Goal: Information Seeking & Learning: Understand process/instructions

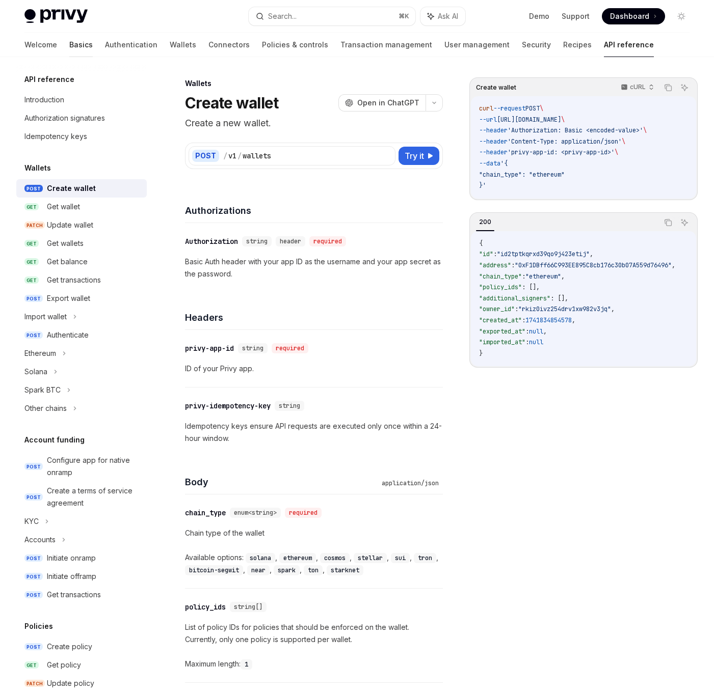
click at [69, 40] on link "Basics" at bounding box center [80, 45] width 23 height 24
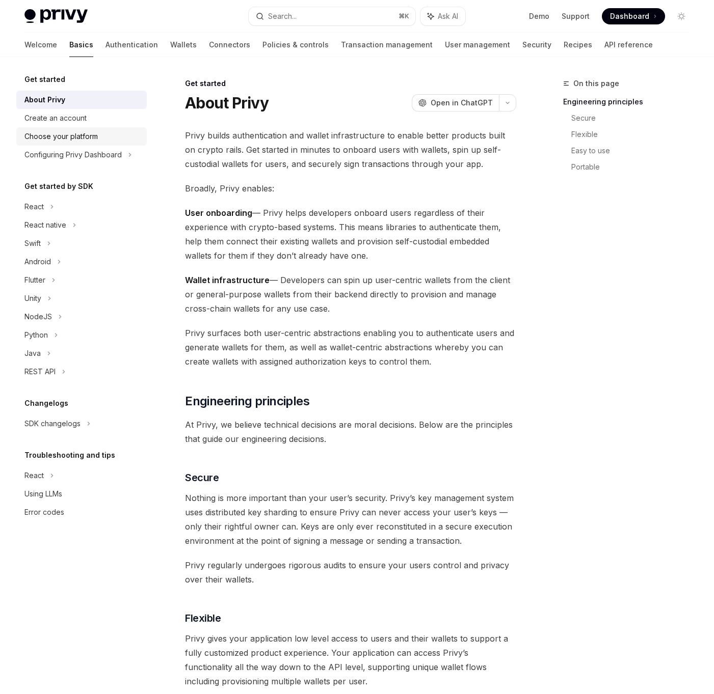
click at [59, 138] on div "Choose your platform" at bounding box center [60, 136] width 73 height 12
type textarea "*"
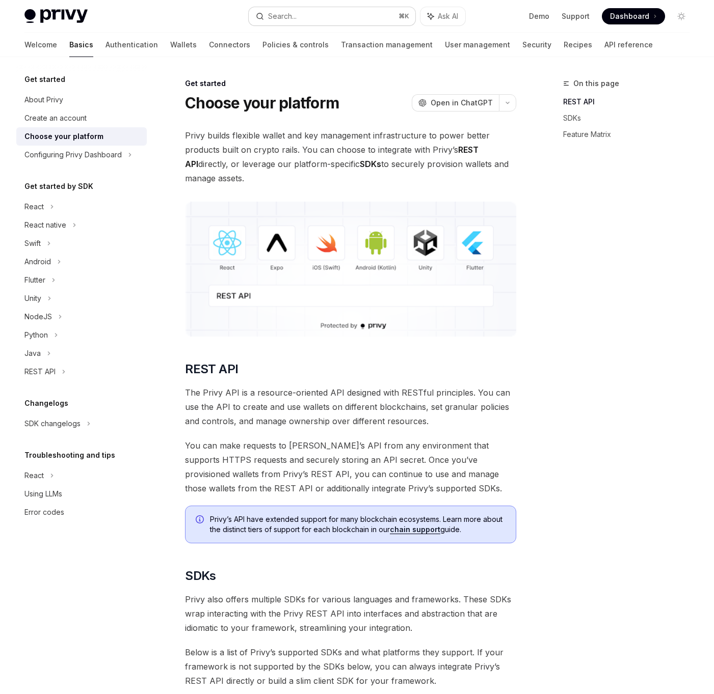
click at [337, 18] on button "Search... ⌘ K" at bounding box center [332, 16] width 166 height 18
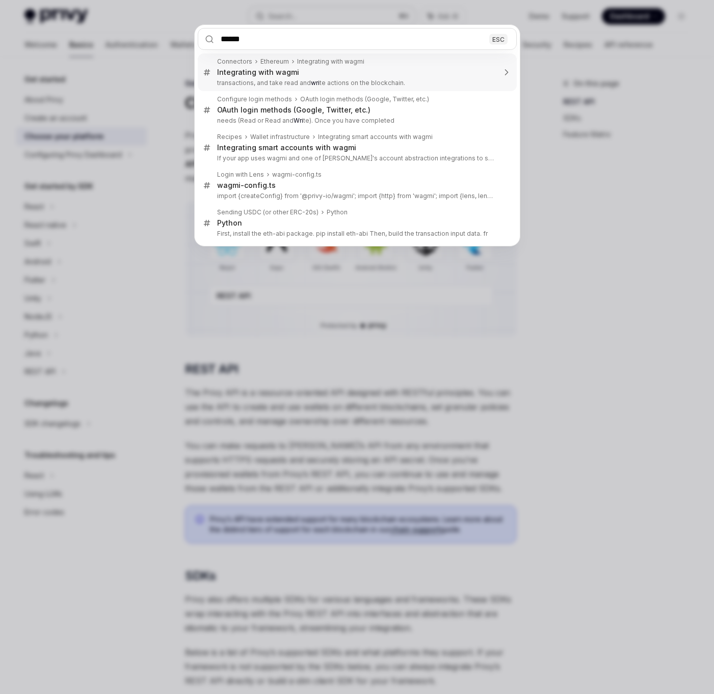
type input "*******"
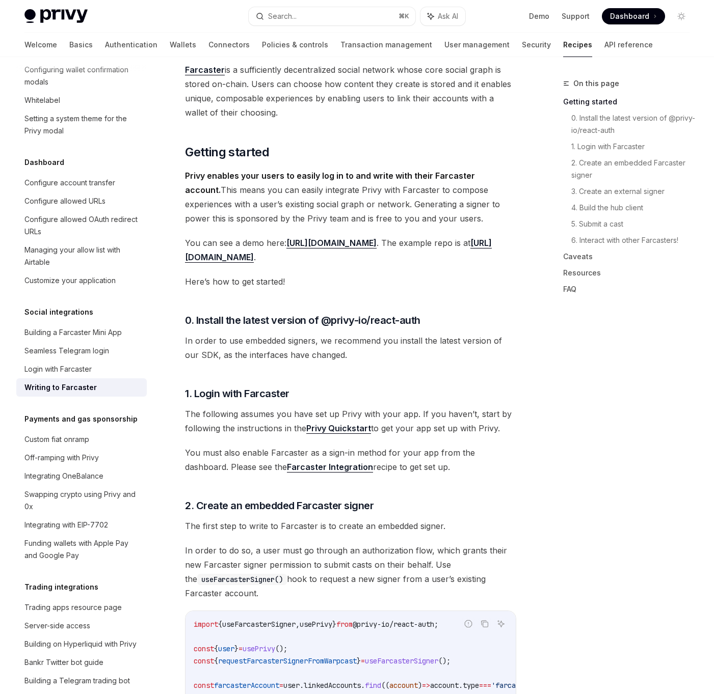
scroll to position [288, 0]
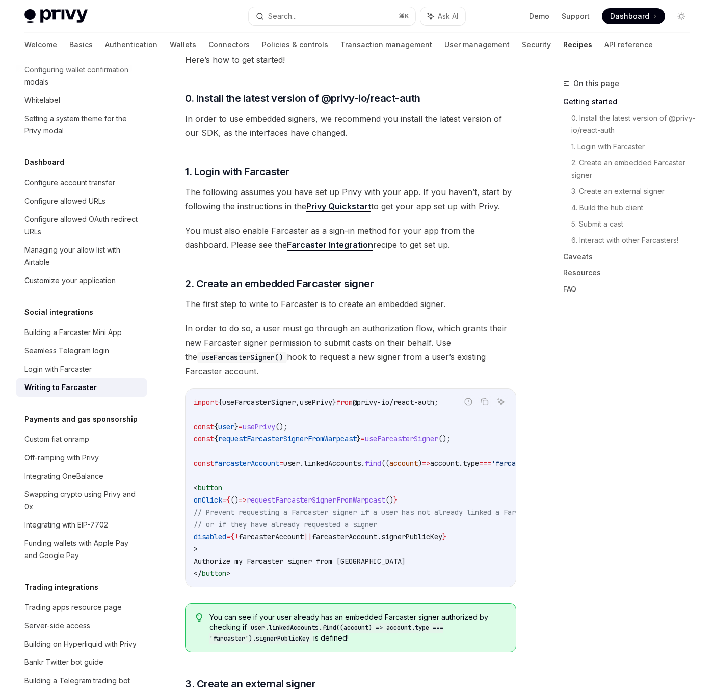
drag, startPoint x: 241, startPoint y: 307, endPoint x: 247, endPoint y: 371, distance: 64.9
click at [247, 371] on span "In order to do so, a user must go through an authorization flow, which grants t…" at bounding box center [350, 349] width 331 height 57
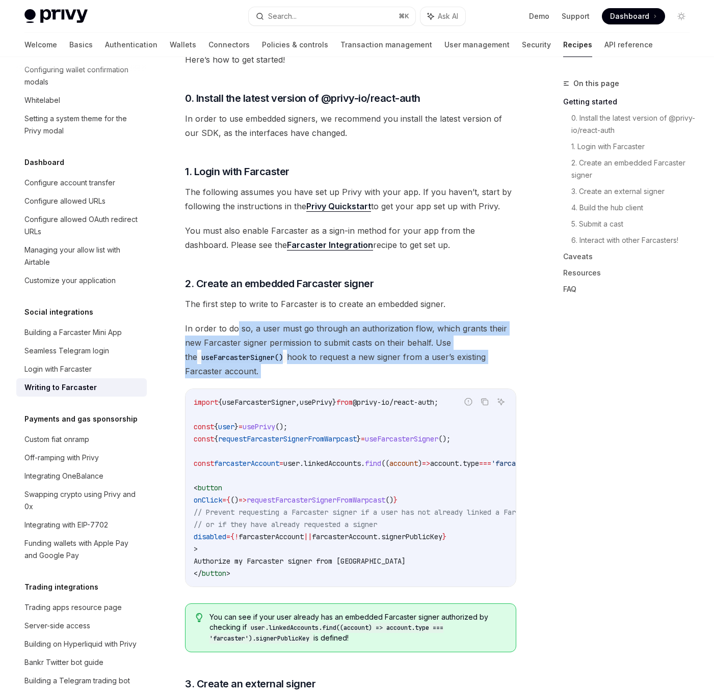
drag, startPoint x: 247, startPoint y: 371, endPoint x: 235, endPoint y: 330, distance: 43.3
click at [235, 330] on span "In order to do so, a user must go through an authorization flow, which grants t…" at bounding box center [350, 349] width 331 height 57
drag, startPoint x: 235, startPoint y: 330, endPoint x: 232, endPoint y: 364, distance: 34.3
click at [232, 364] on span "In order to do so, a user must go through an authorization flow, which grants t…" at bounding box center [350, 349] width 331 height 57
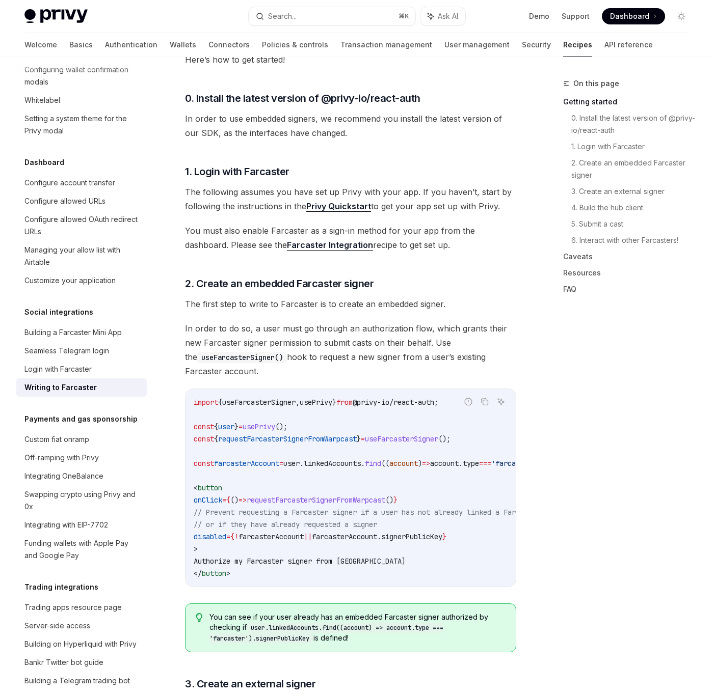
click at [232, 368] on span "In order to do so, a user must go through an authorization flow, which grants t…" at bounding box center [350, 349] width 331 height 57
drag, startPoint x: 232, startPoint y: 367, endPoint x: 236, endPoint y: 327, distance: 40.9
click at [236, 327] on span "In order to do so, a user must go through an authorization flow, which grants t…" at bounding box center [350, 349] width 331 height 57
click at [231, 352] on span "In order to do so, a user must go through an authorization flow, which grants t…" at bounding box center [350, 349] width 331 height 57
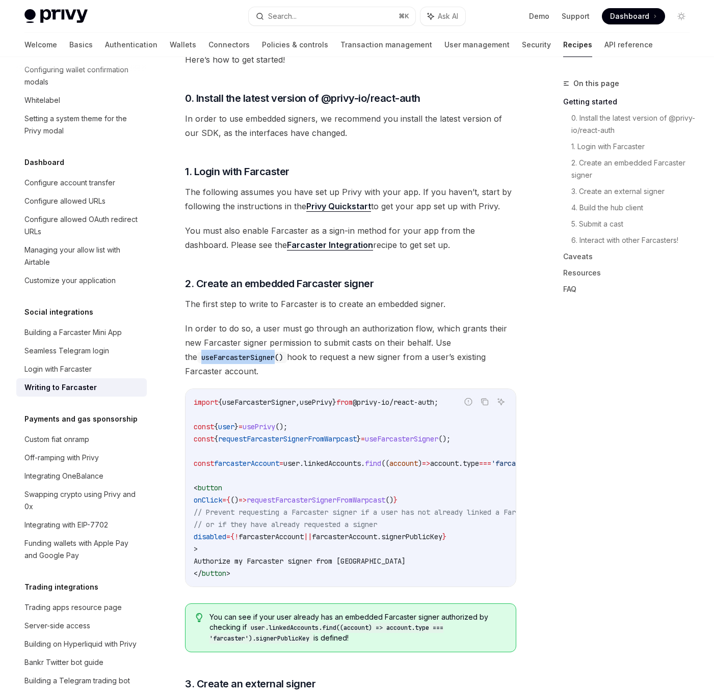
click at [231, 352] on code "useFarcasterSigner()" at bounding box center [242, 357] width 90 height 11
click at [258, 361] on code "useFarcasterSigner()" at bounding box center [242, 357] width 90 height 11
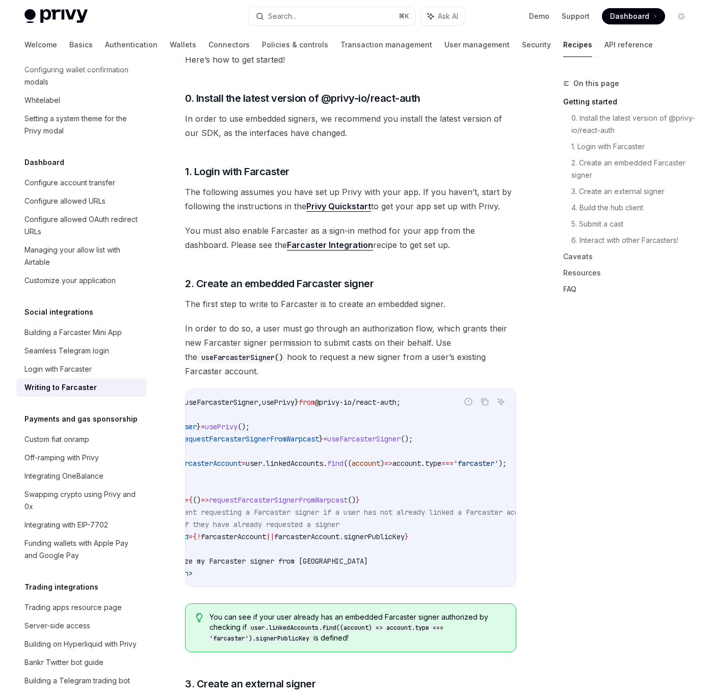
scroll to position [0, 0]
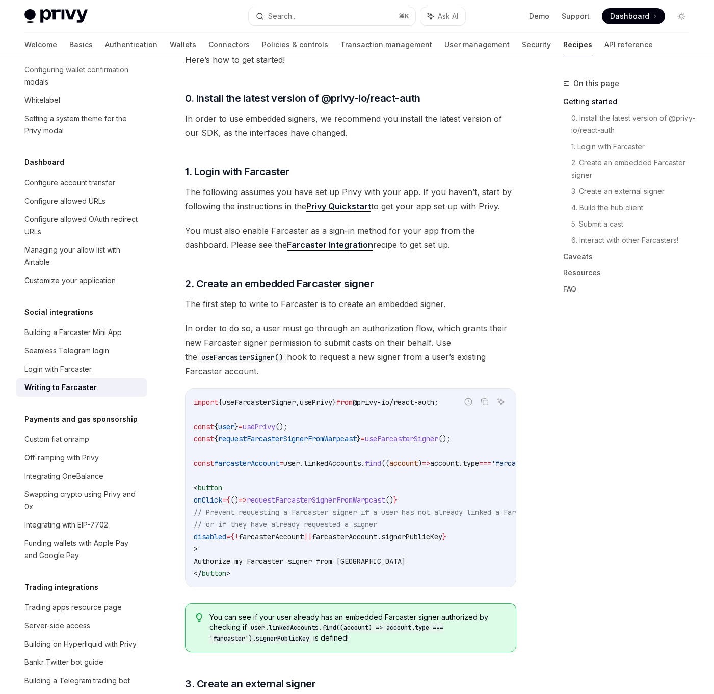
click at [424, 442] on span "useFarcasterSigner" at bounding box center [401, 439] width 73 height 9
copy span "useFarcasterSigner"
click at [397, 515] on span "// Prevent requesting a Farcaster signer if a user has not already linked a Far…" at bounding box center [383, 512] width 379 height 9
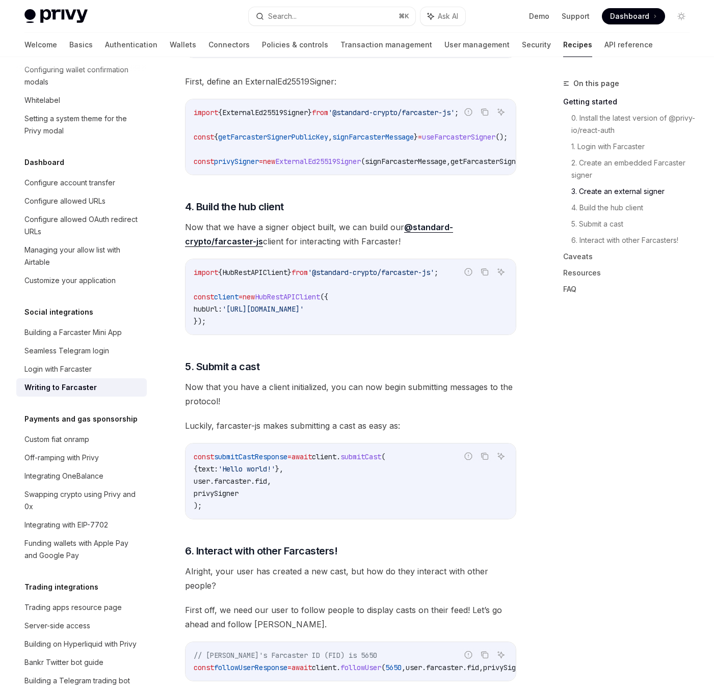
scroll to position [1041, 0]
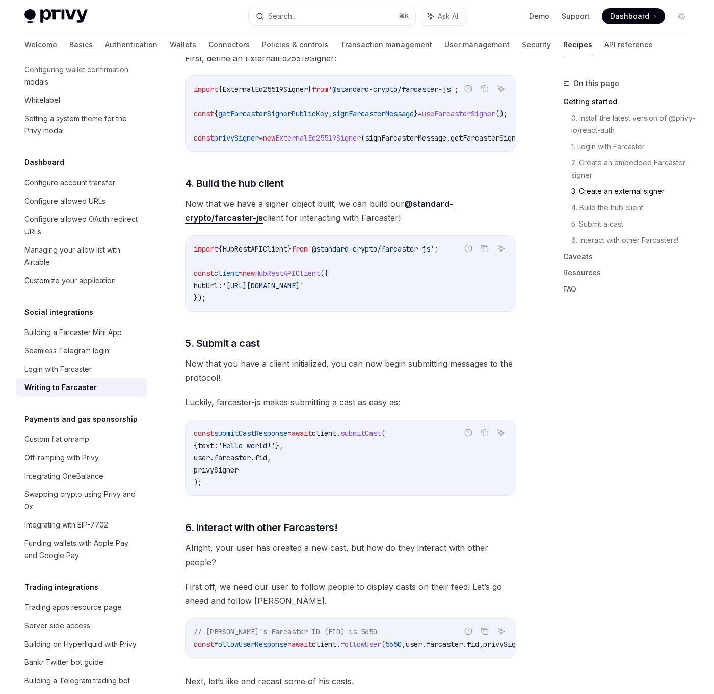
type textarea "*"
